Goal: Task Accomplishment & Management: Use online tool/utility

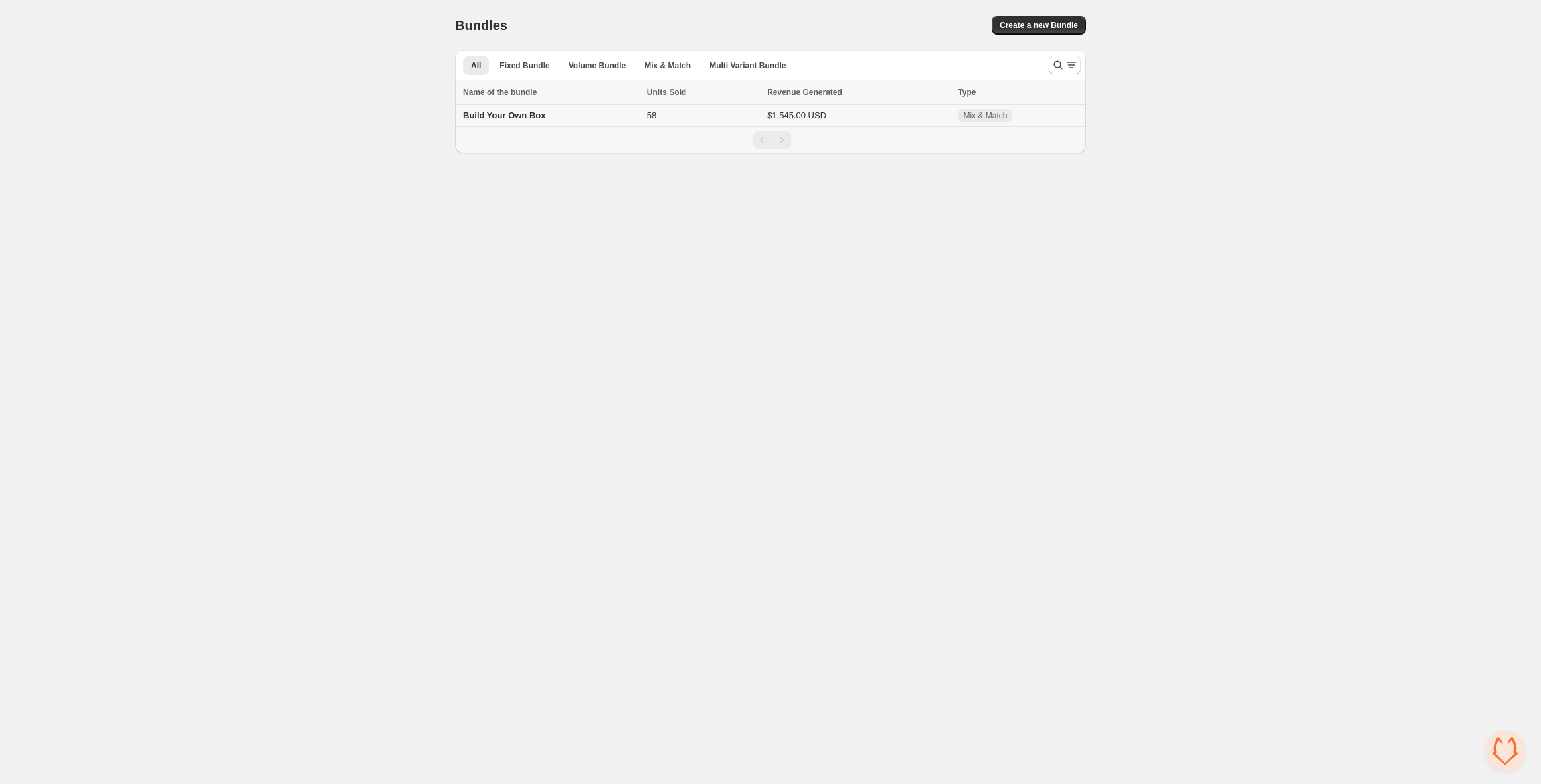
click at [497, 116] on span "Build Your Own Box" at bounding box center [504, 114] width 82 height 10
click at [529, 65] on span "Fixed Bundle" at bounding box center [523, 66] width 49 height 10
click at [573, 64] on span "Volume Bundle" at bounding box center [597, 66] width 57 height 10
click at [659, 68] on span "Mix & Match" at bounding box center [667, 66] width 47 height 10
click at [750, 69] on span "Multi Variant Bundle" at bounding box center [748, 66] width 76 height 10
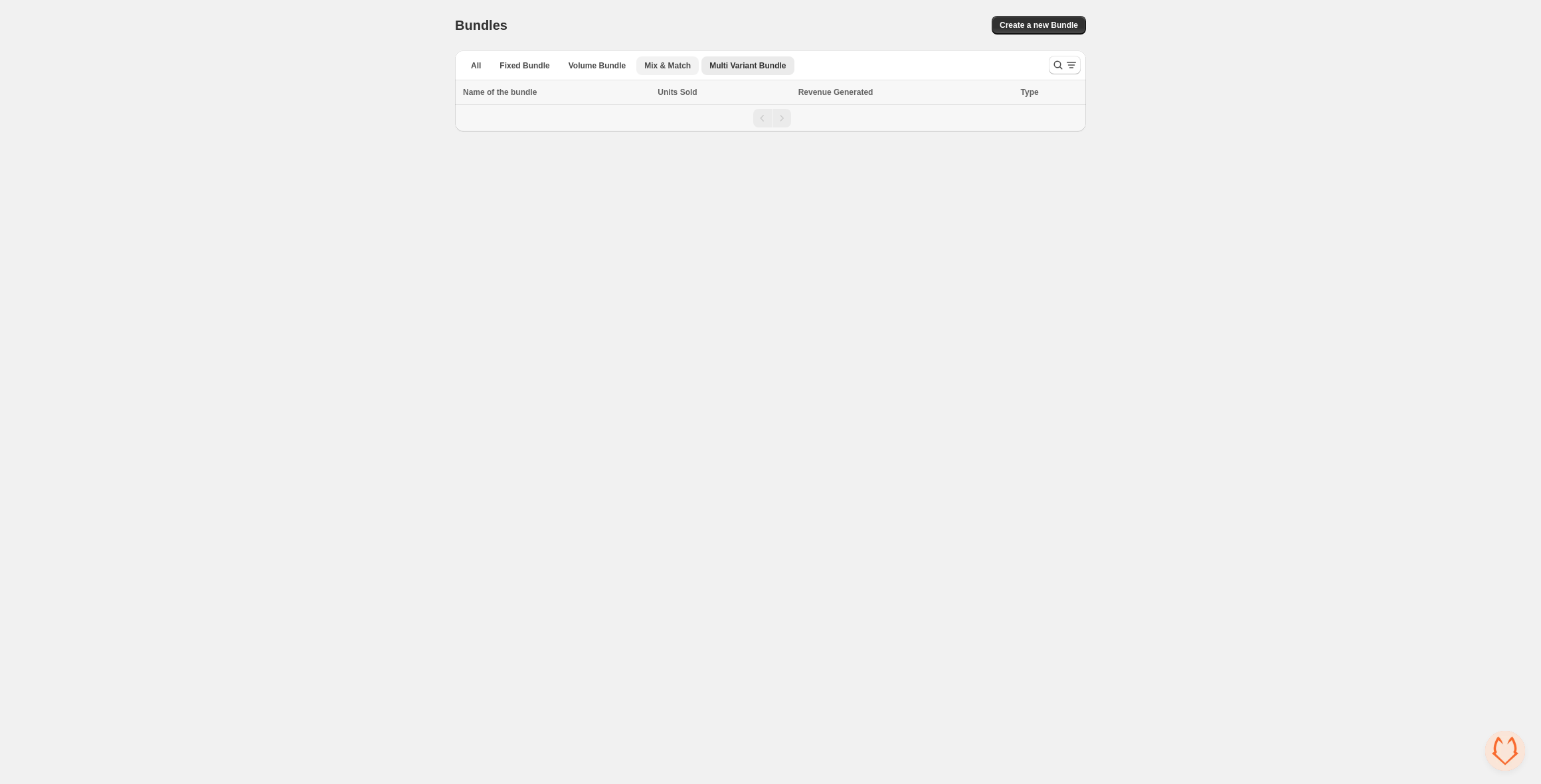
click at [661, 63] on span "Mix & Match" at bounding box center [667, 66] width 47 height 10
click at [493, 115] on span "Build Your Own Box" at bounding box center [504, 114] width 82 height 10
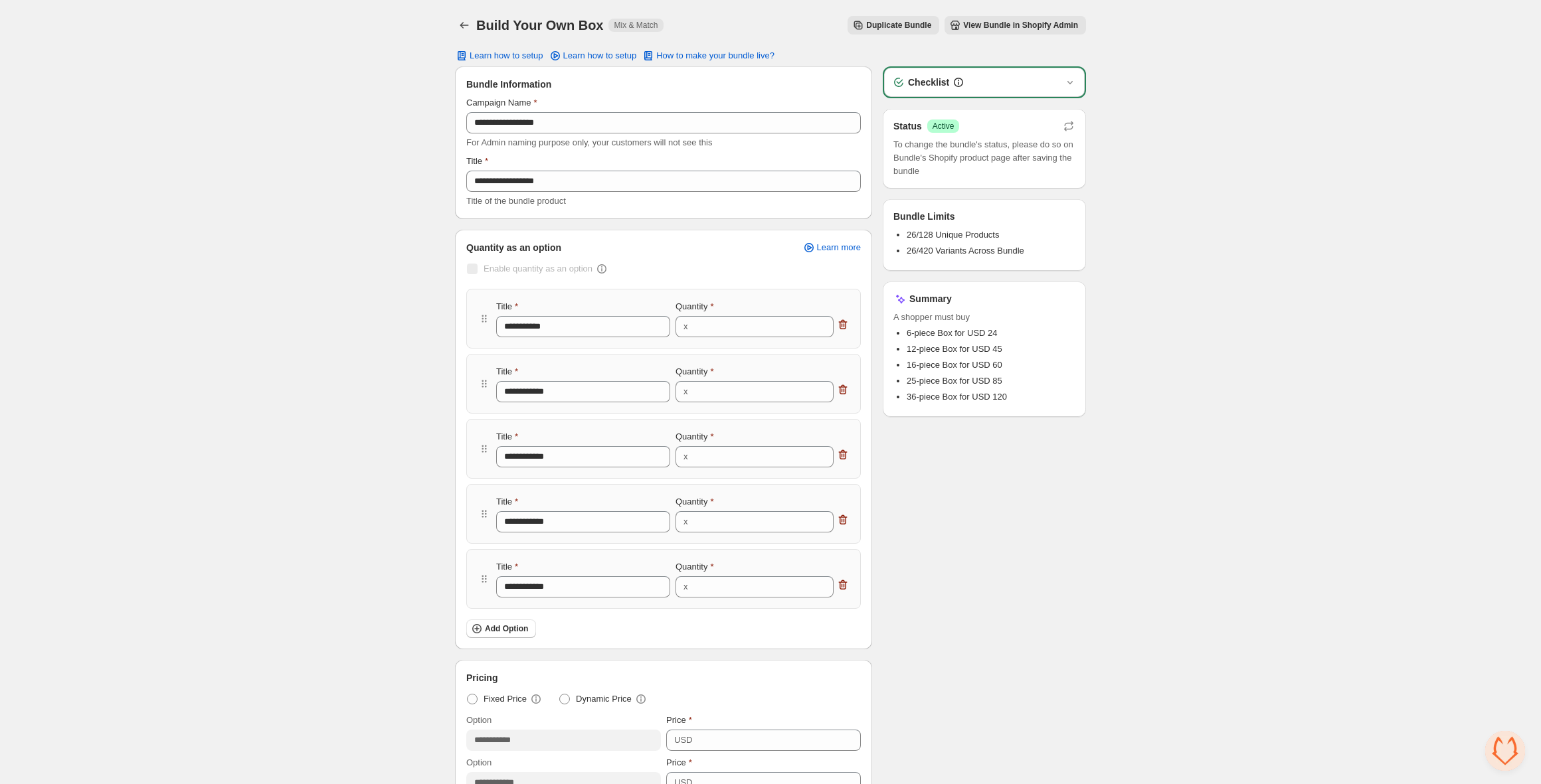
scroll to position [17, 0]
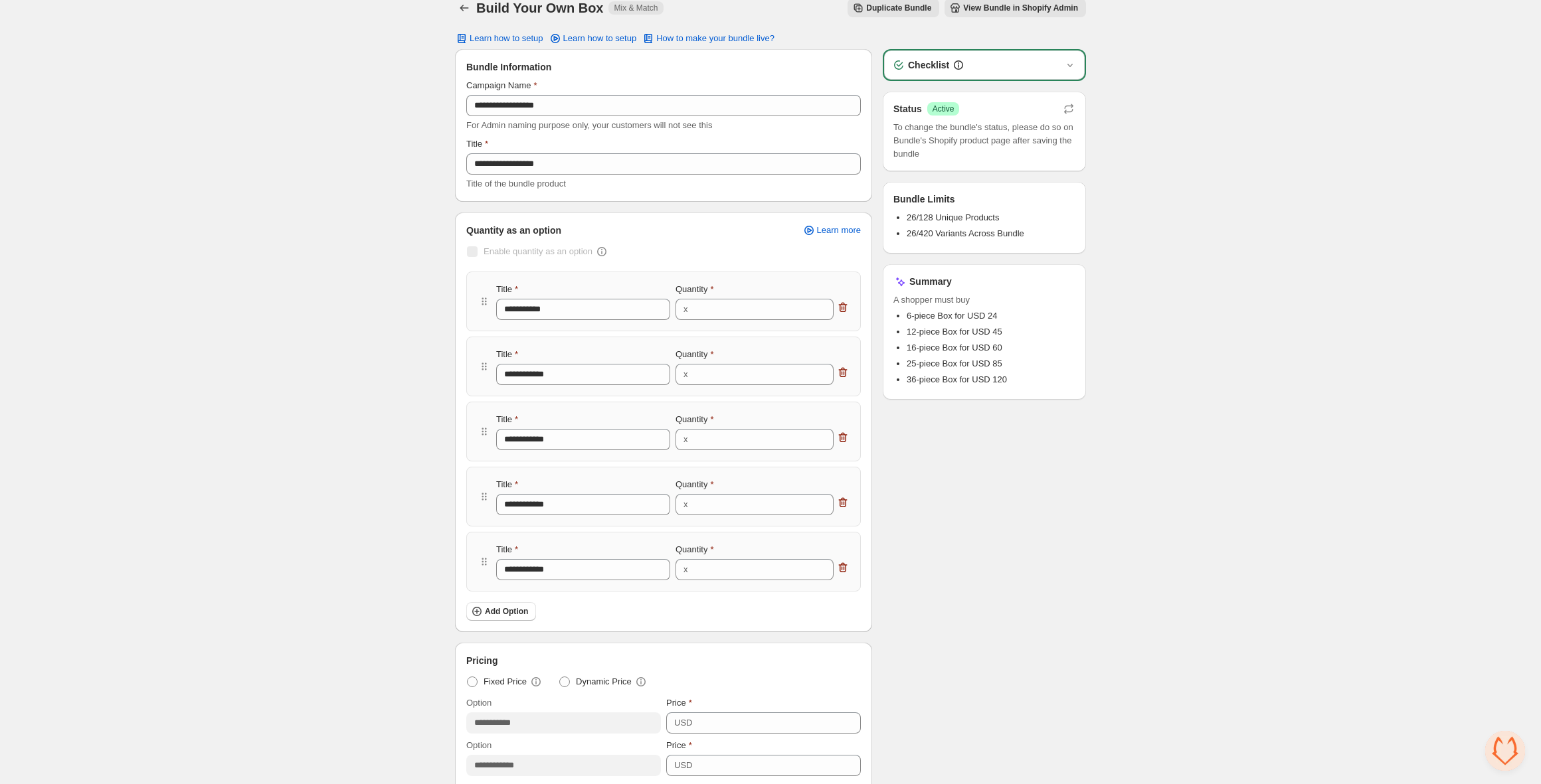
click at [1079, 68] on div "Checklist" at bounding box center [984, 65] width 200 height 29
click at [1070, 67] on icon "button" at bounding box center [1070, 64] width 13 height 13
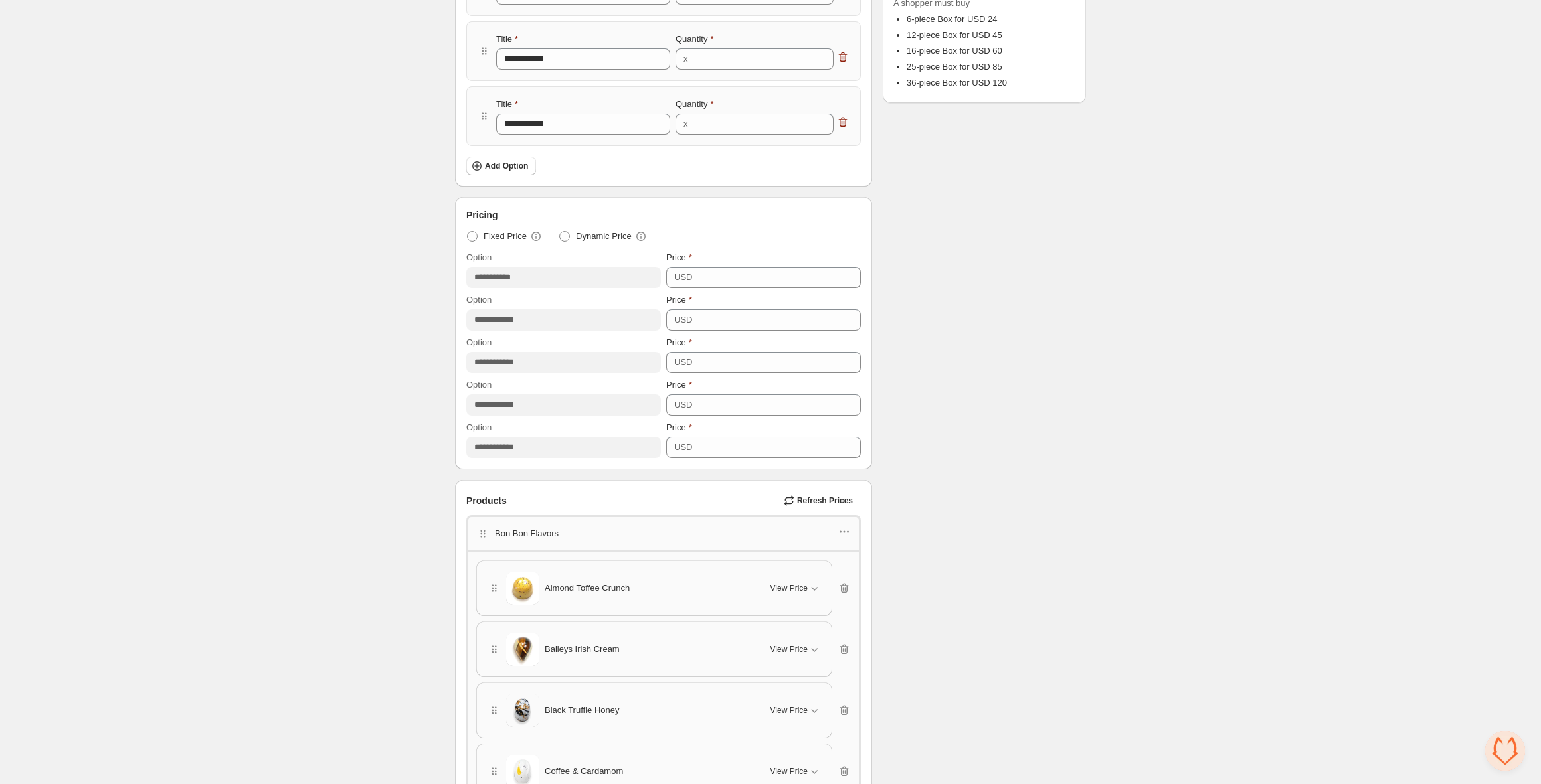
scroll to position [468, 0]
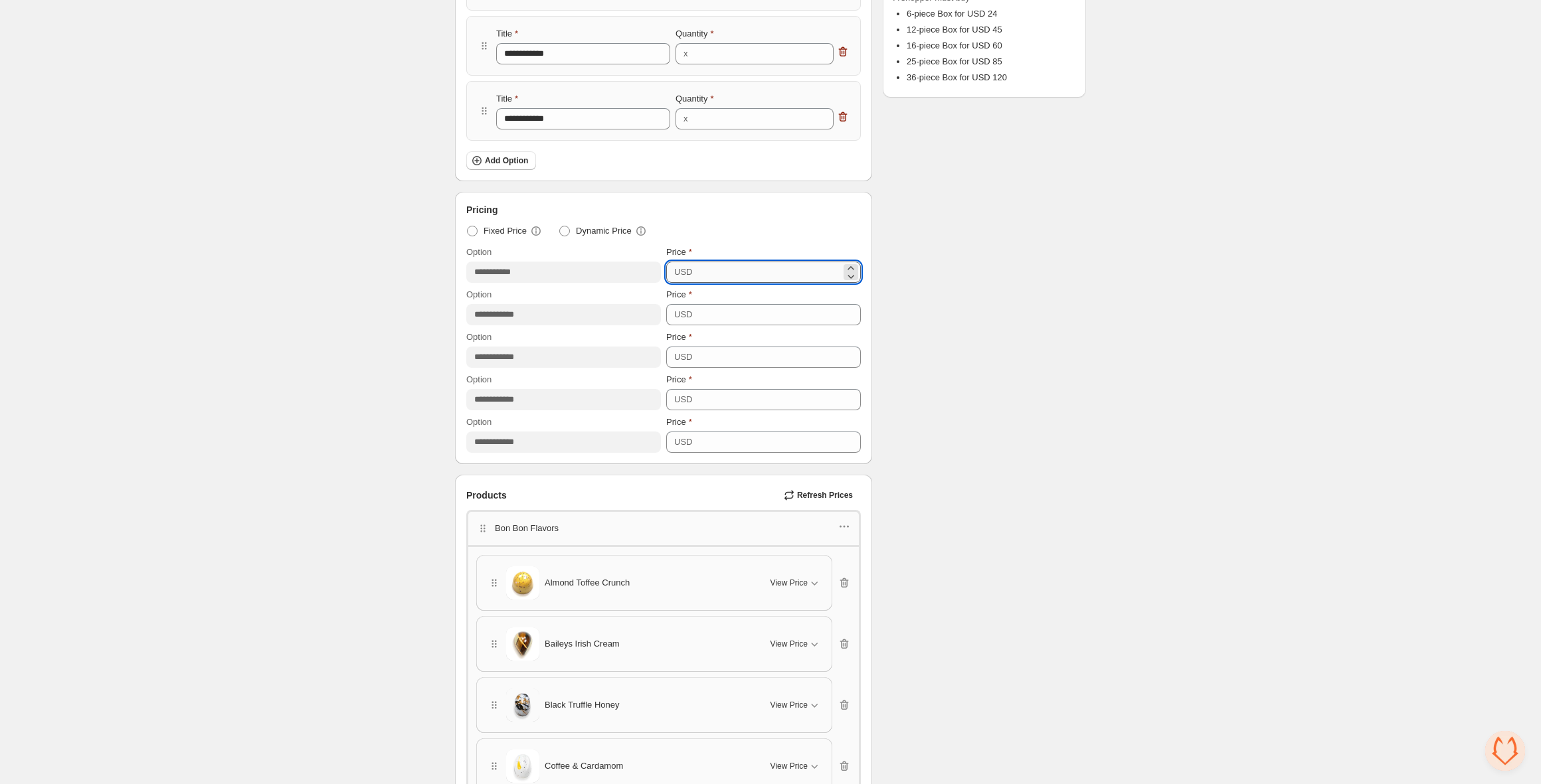
click at [750, 265] on input "**" at bounding box center [768, 272] width 145 height 22
type input "*"
type input "**"
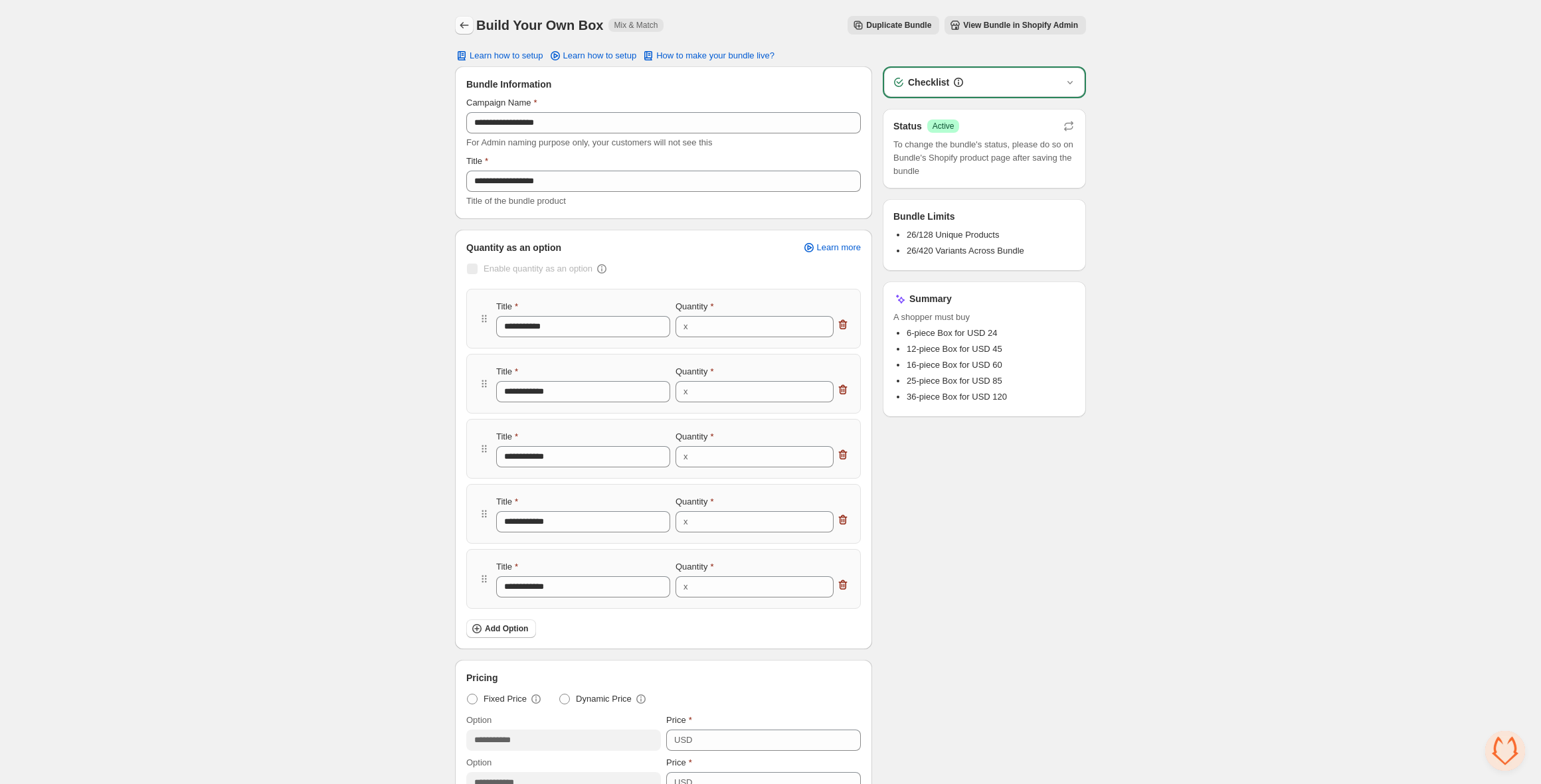
click at [471, 27] on button "Back" at bounding box center [464, 24] width 18 height 18
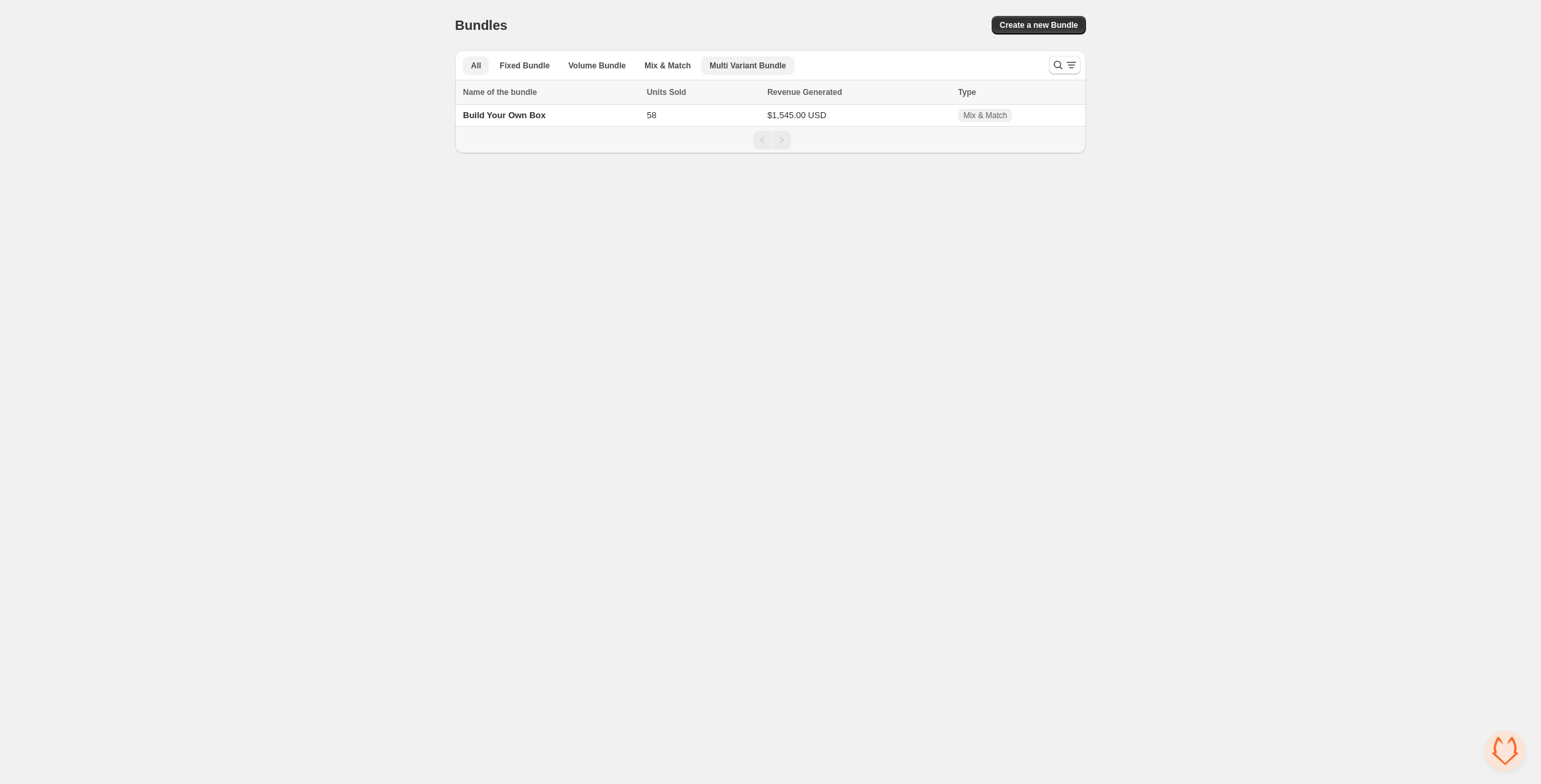
click at [761, 69] on span "Multi Variant Bundle" at bounding box center [748, 66] width 76 height 10
click at [1039, 26] on span "Create a new Bundle" at bounding box center [1039, 25] width 78 height 10
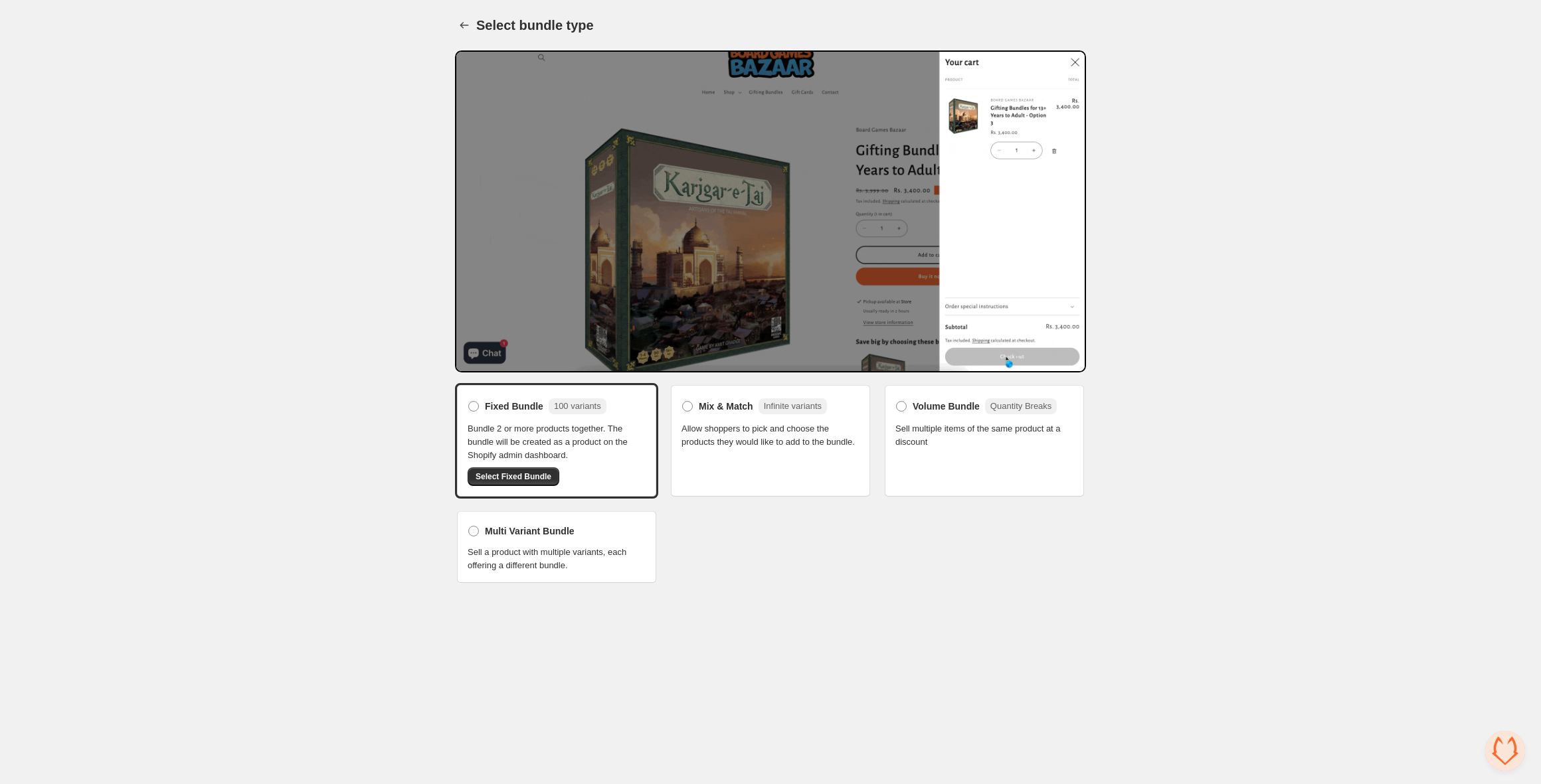
click at [590, 532] on div "Multi Variant Bundle Sell a product with multiple variants, each offering a dif…" at bounding box center [556, 547] width 178 height 50
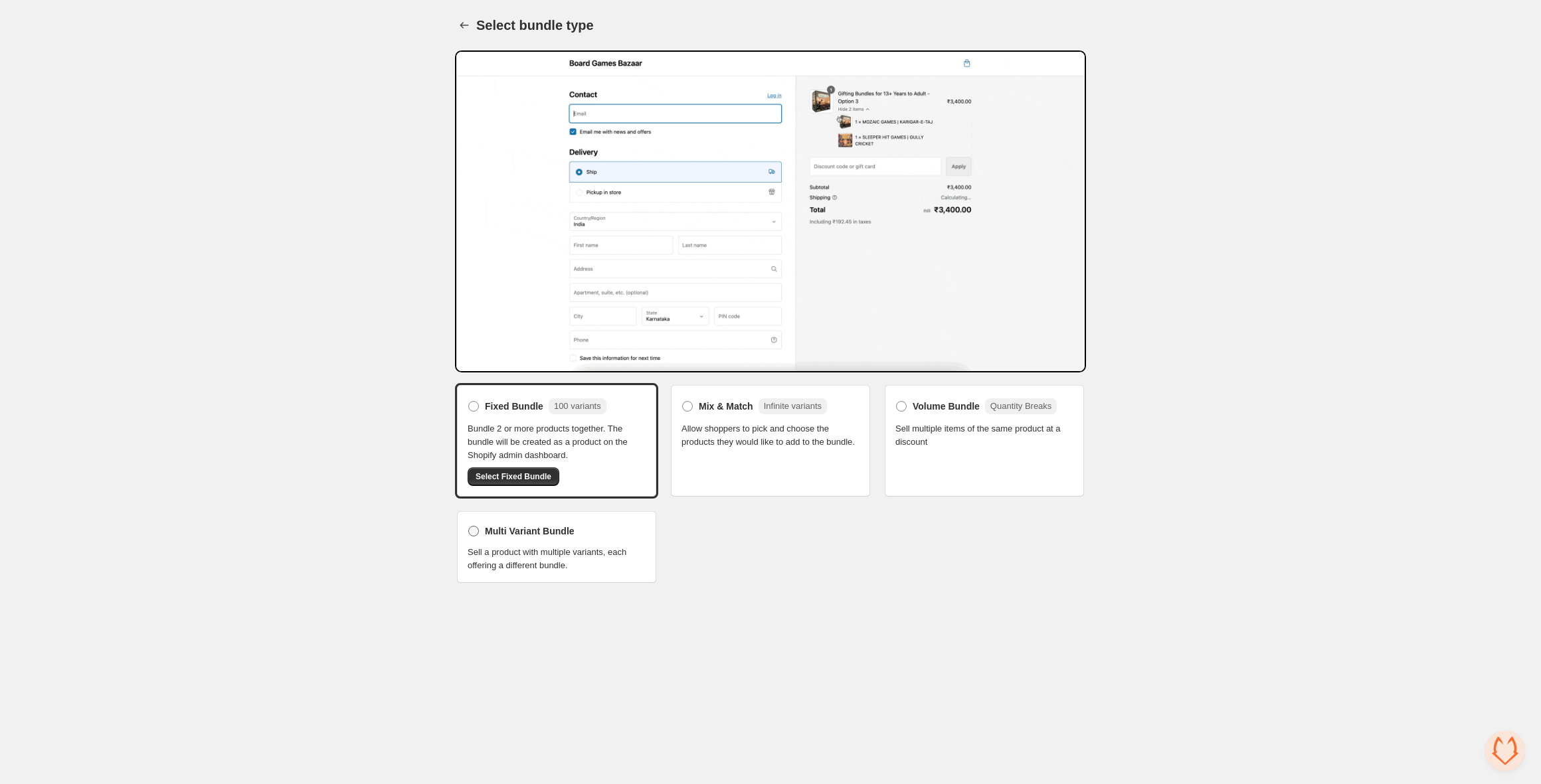
click at [476, 528] on span at bounding box center [473, 531] width 10 height 10
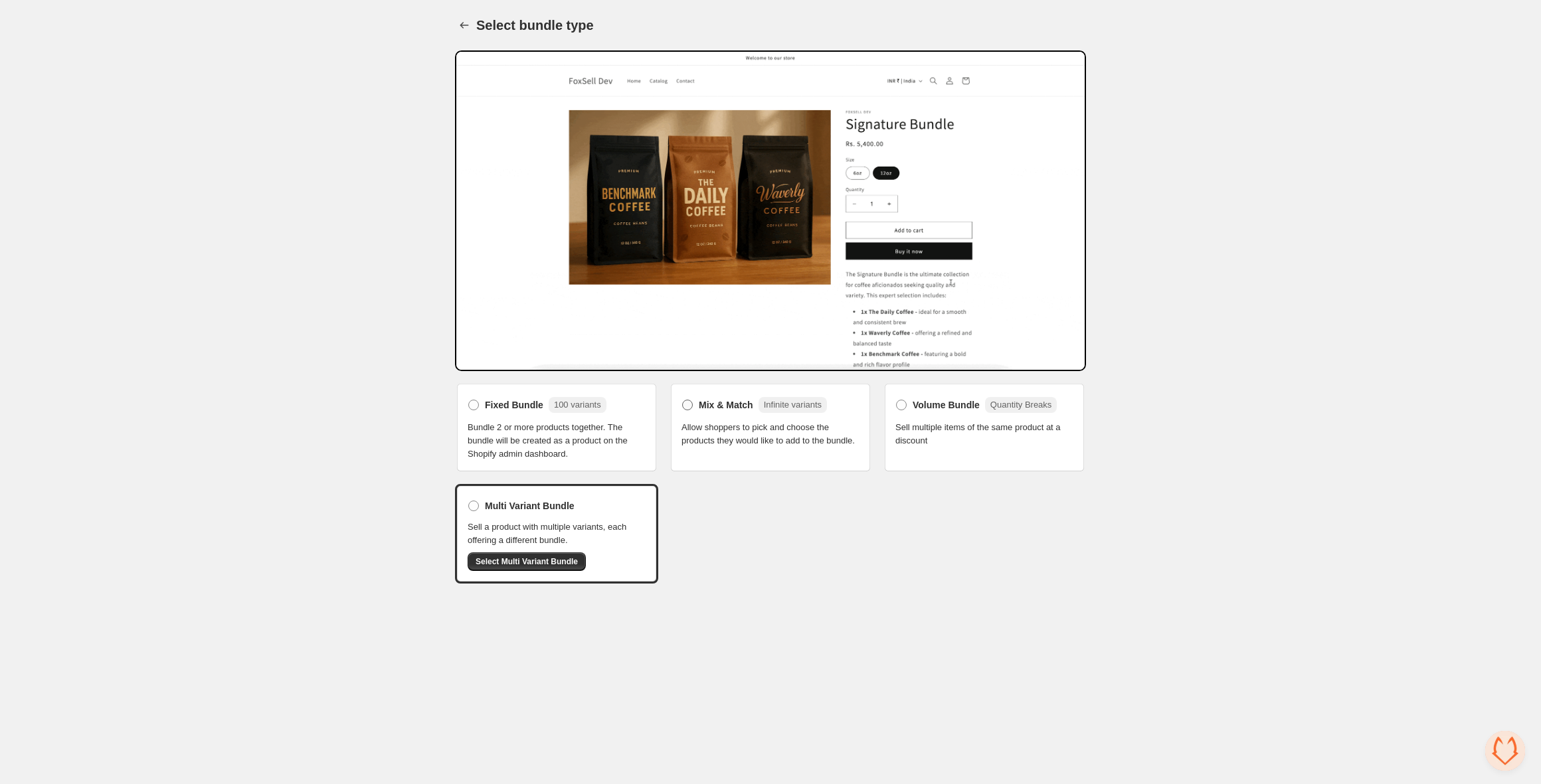
click at [687, 402] on span at bounding box center [687, 405] width 10 height 10
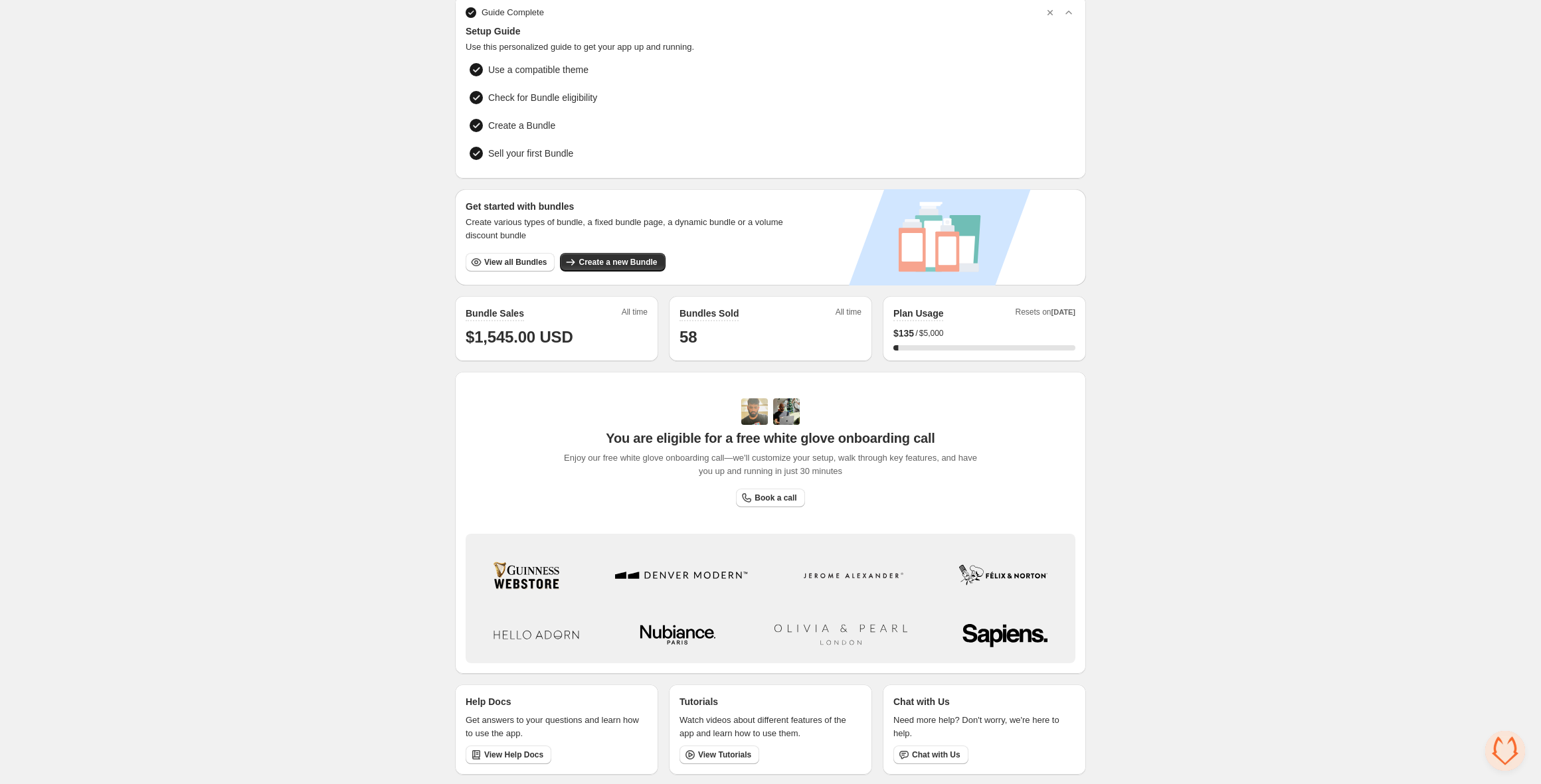
scroll to position [38, 0]
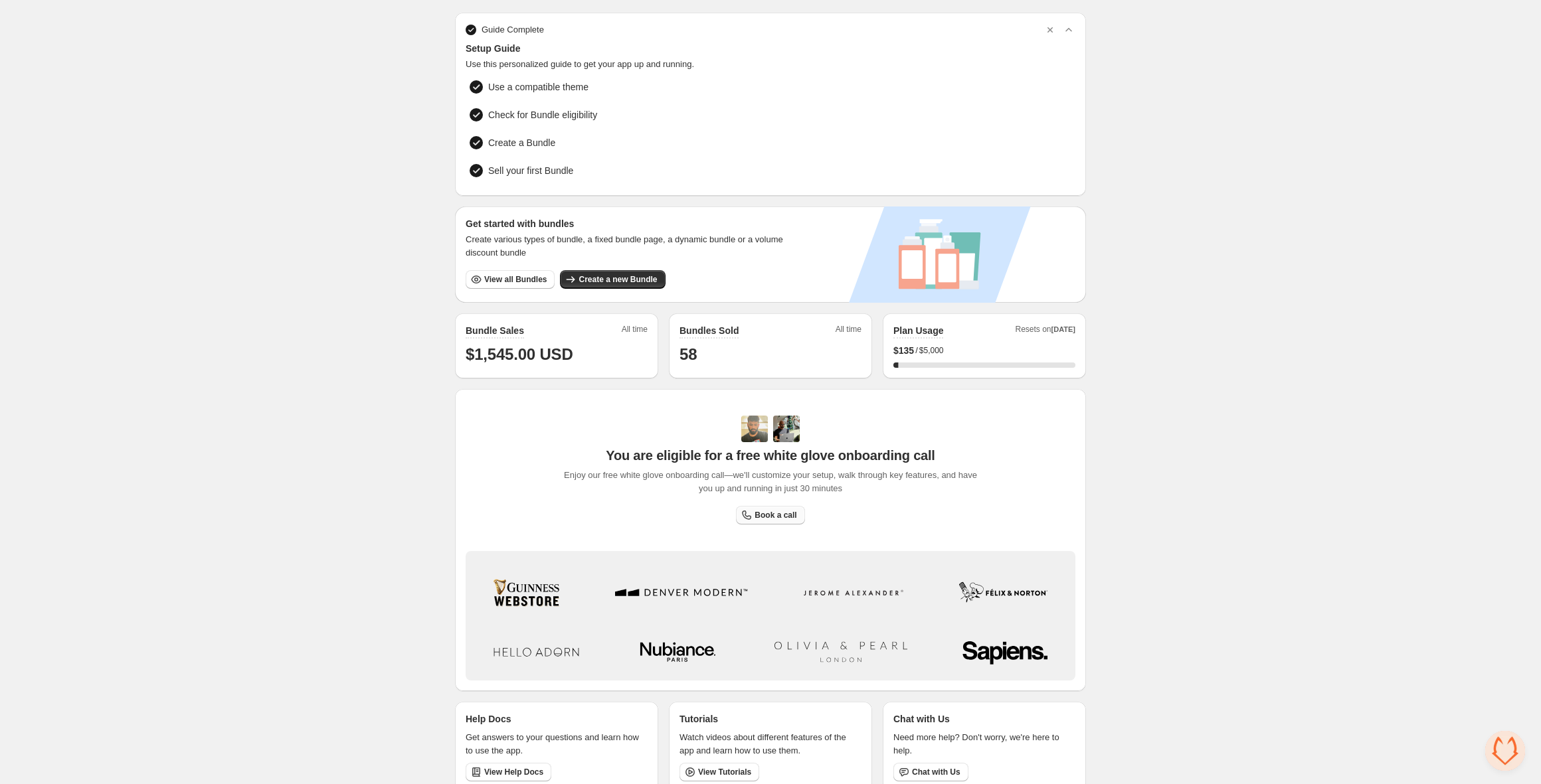
click at [770, 520] on link "Book a call" at bounding box center [770, 515] width 68 height 18
